Goal: Task Accomplishment & Management: Manage account settings

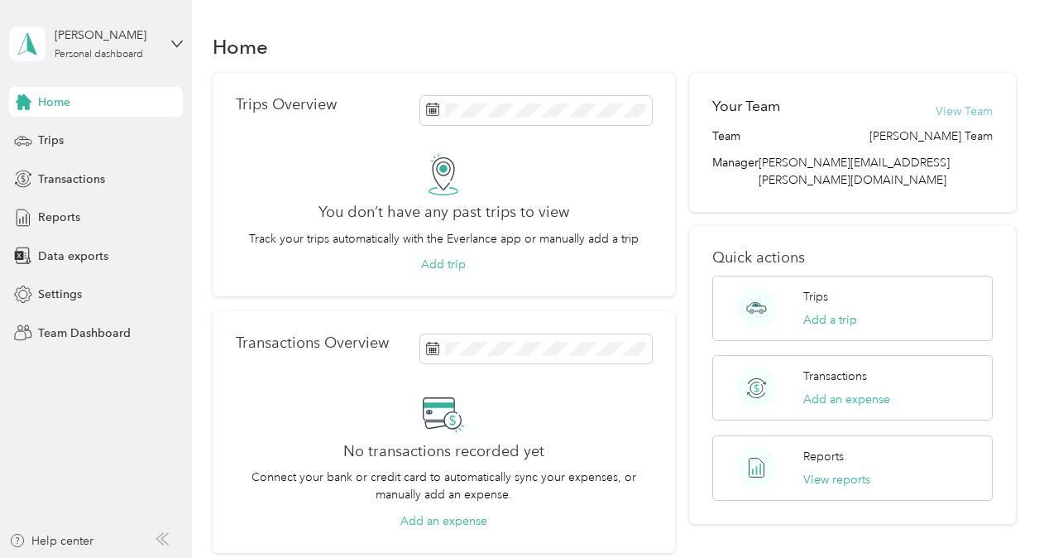
click at [955, 111] on button "View Team" at bounding box center [964, 111] width 57 height 17
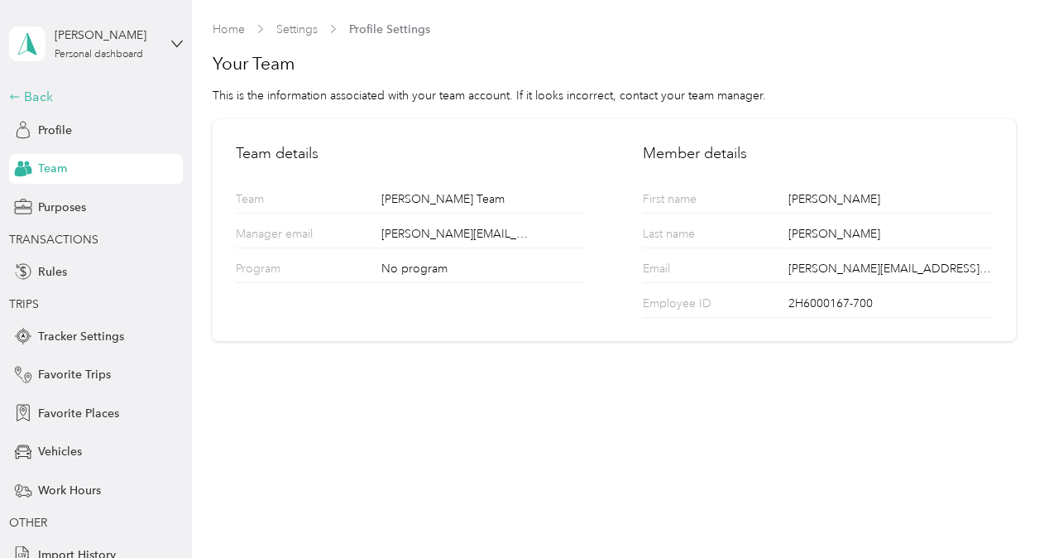
click at [9, 94] on icon at bounding box center [15, 97] width 12 height 12
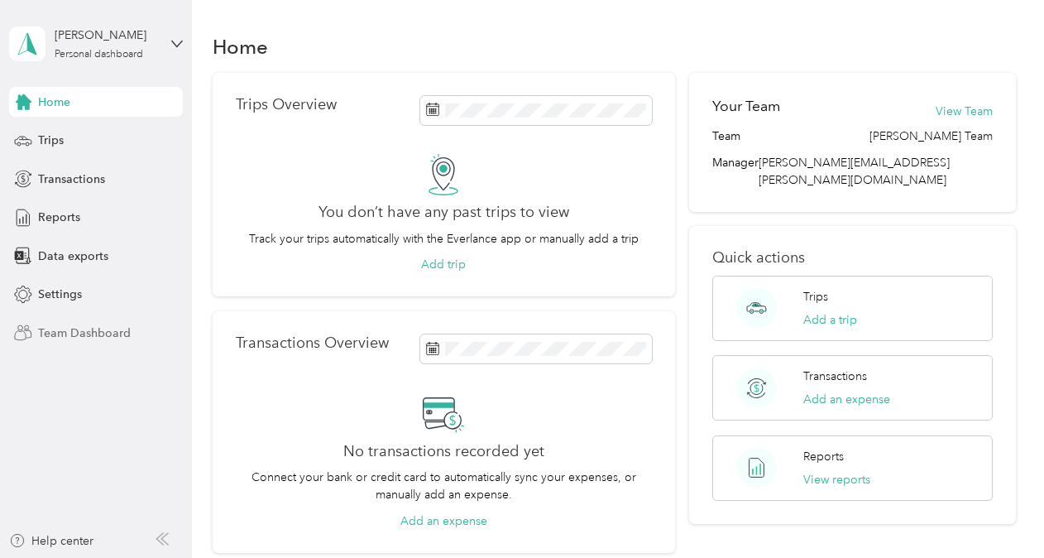
click at [92, 329] on span "Team Dashboard" at bounding box center [84, 332] width 93 height 17
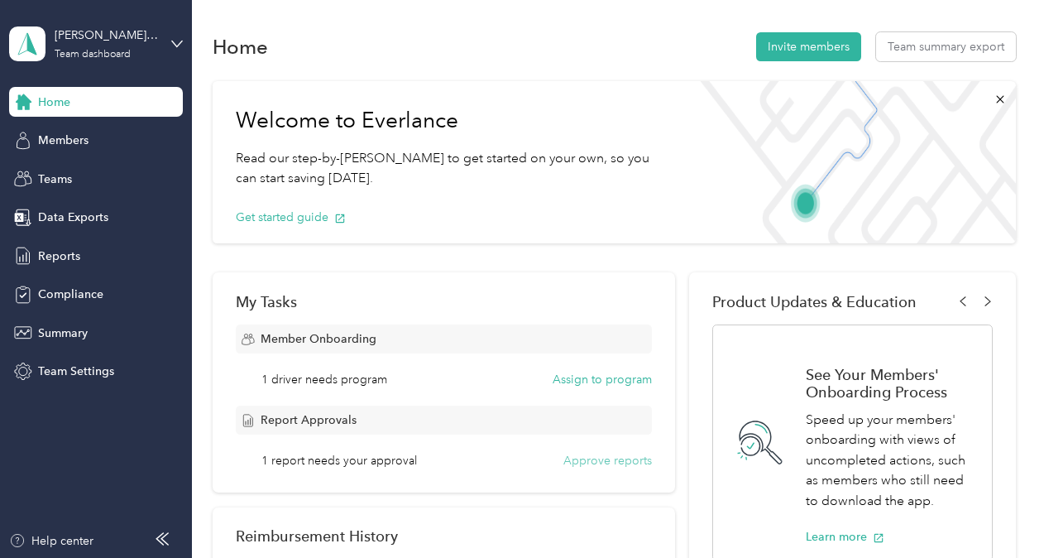
click at [599, 452] on div "Report Approvals 1 report needs your approval Approve reports" at bounding box center [444, 438] width 416 height 64
click at [596, 456] on button "Approve reports" at bounding box center [608, 460] width 89 height 17
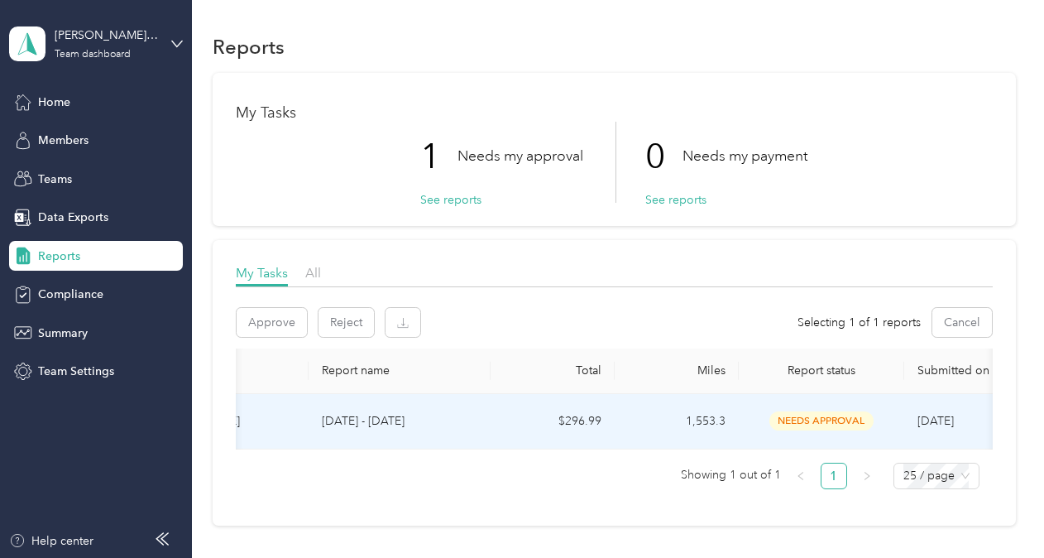
scroll to position [0, 137]
click at [804, 419] on span "needs approval" at bounding box center [812, 420] width 104 height 19
click at [286, 326] on button "Approve" at bounding box center [272, 322] width 70 height 29
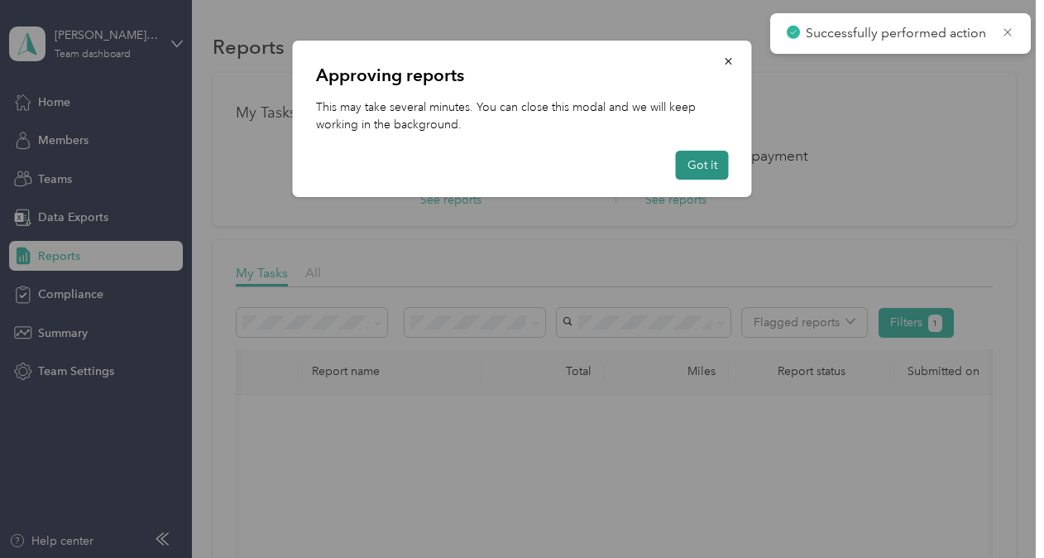
click at [704, 166] on button "Got it" at bounding box center [702, 165] width 53 height 29
